Goal: Information Seeking & Learning: Compare options

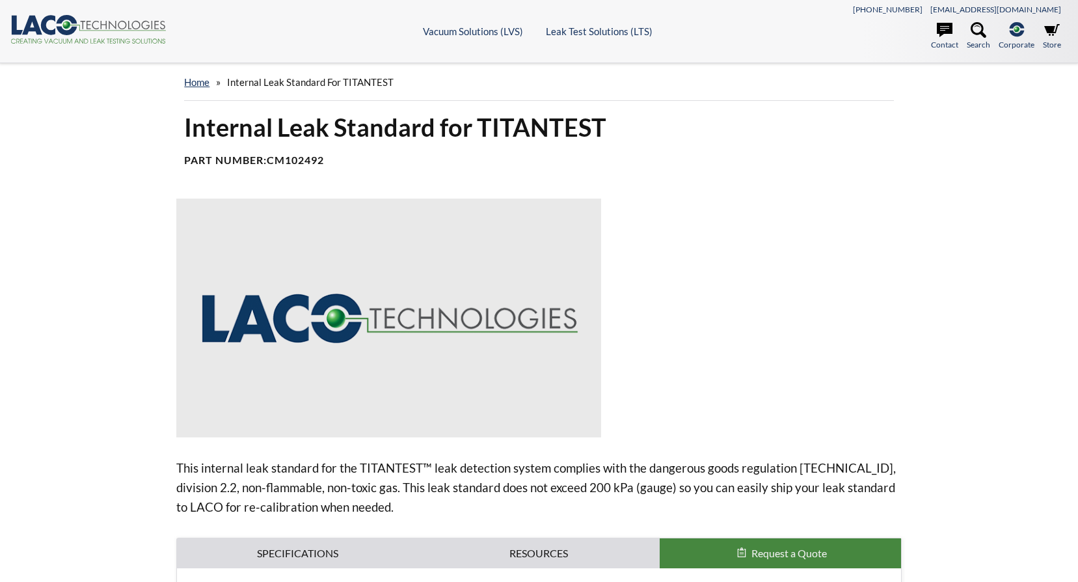
select select "Widget de traduction"
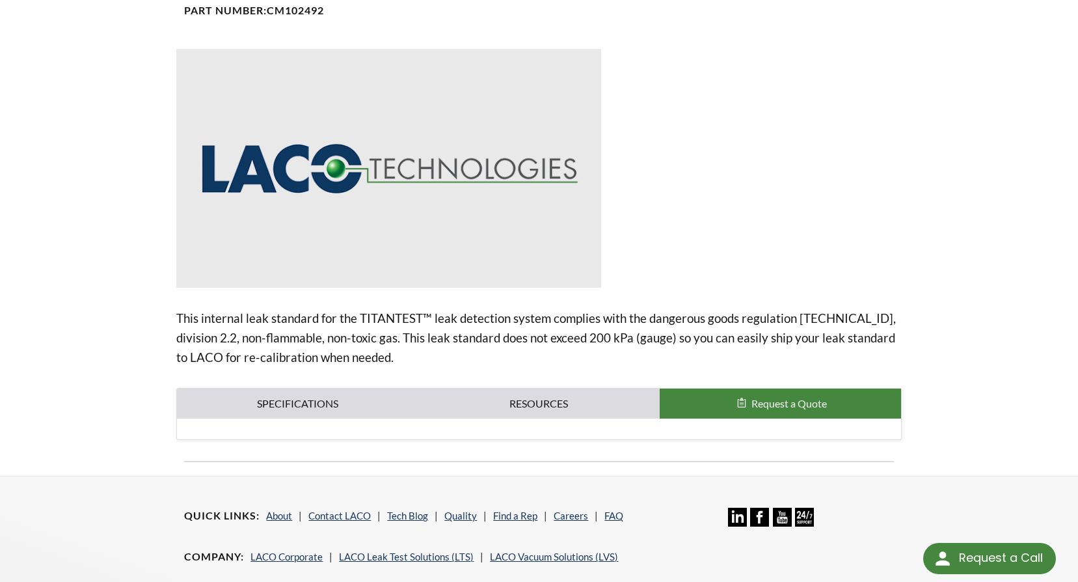
scroll to position [85, 0]
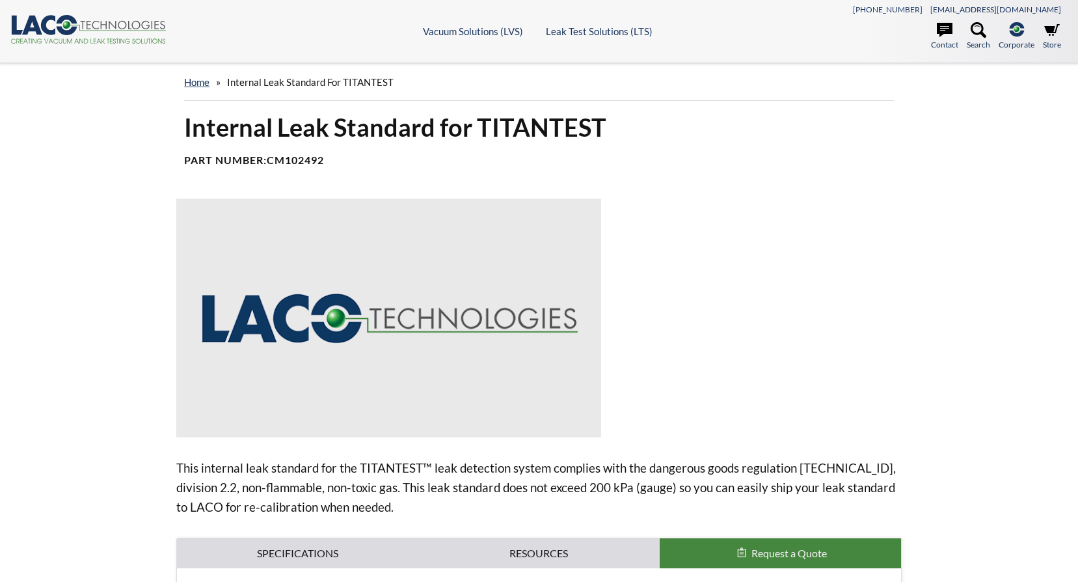
select select "Widget de traduction"
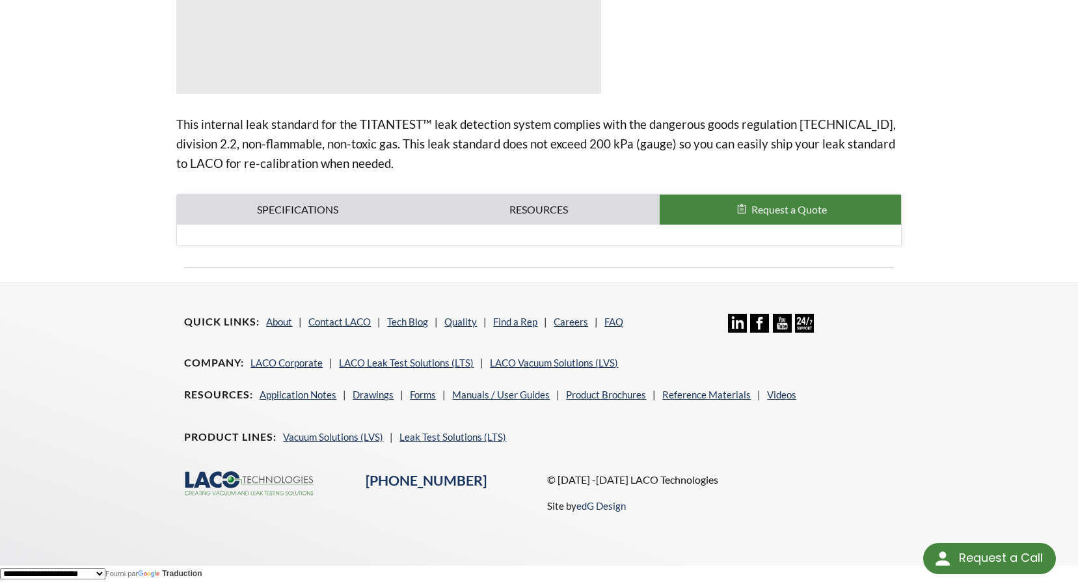
scroll to position [85, 0]
